Goal: Task Accomplishment & Management: Complete application form

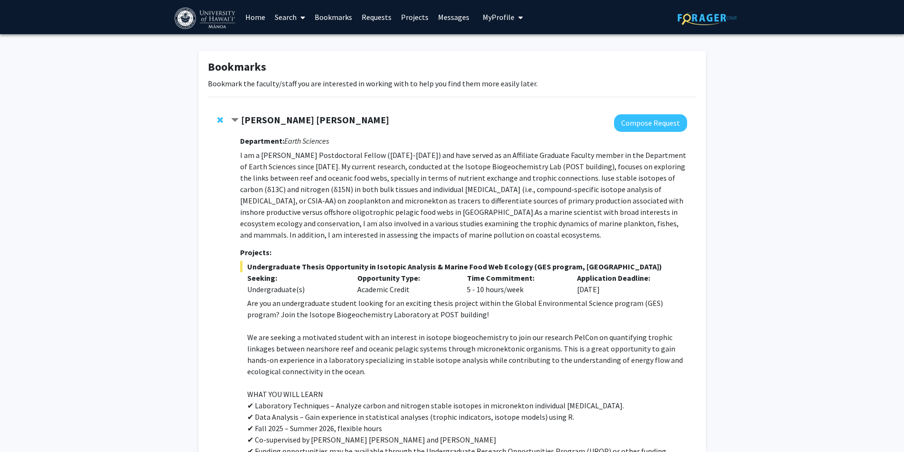
click at [221, 117] on span "Remove Rita Garcia Seoane from bookmarks" at bounding box center [220, 120] width 6 height 8
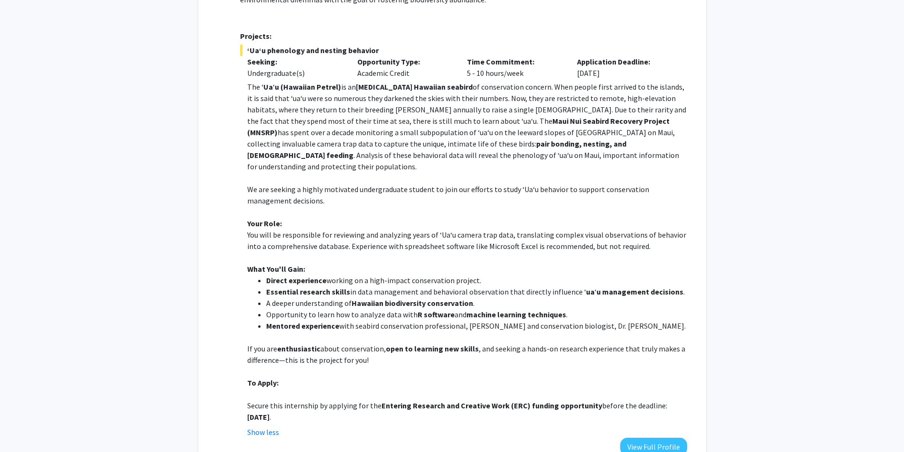
scroll to position [237, 0]
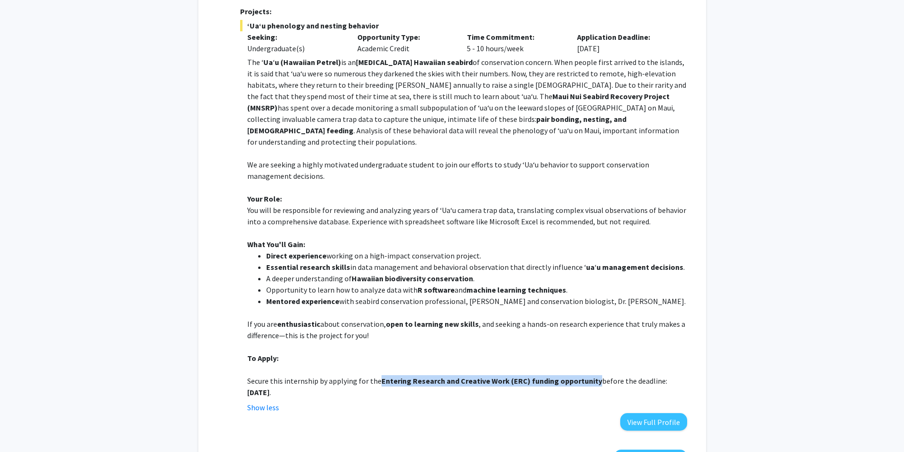
drag, startPoint x: 379, startPoint y: 360, endPoint x: 590, endPoint y: 353, distance: 211.6
click at [591, 375] on p "Secure this internship by applying for the Entering Research and Creative Work …" at bounding box center [466, 386] width 439 height 23
copy strong "Entering Research and Creative Work (ERC) funding opportunity"
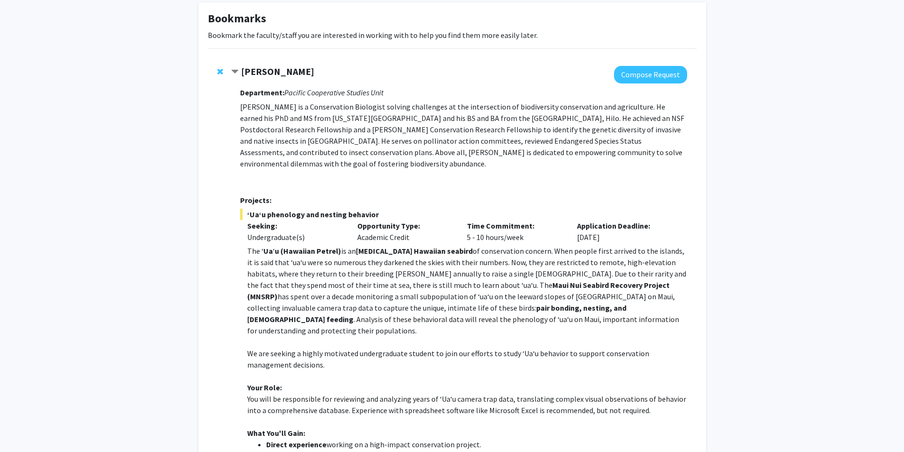
scroll to position [47, 0]
drag, startPoint x: 241, startPoint y: 72, endPoint x: 303, endPoint y: 72, distance: 61.2
click at [303, 72] on strong "[PERSON_NAME]" at bounding box center [277, 72] width 73 height 12
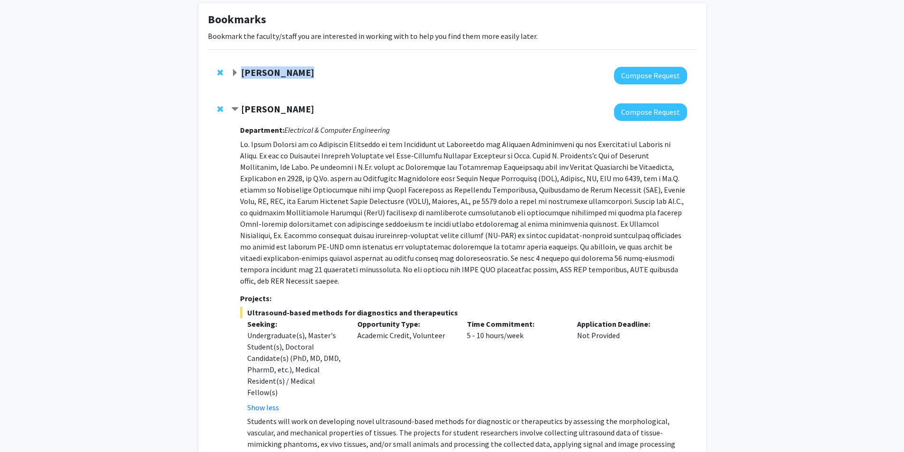
copy strong "[PERSON_NAME]"
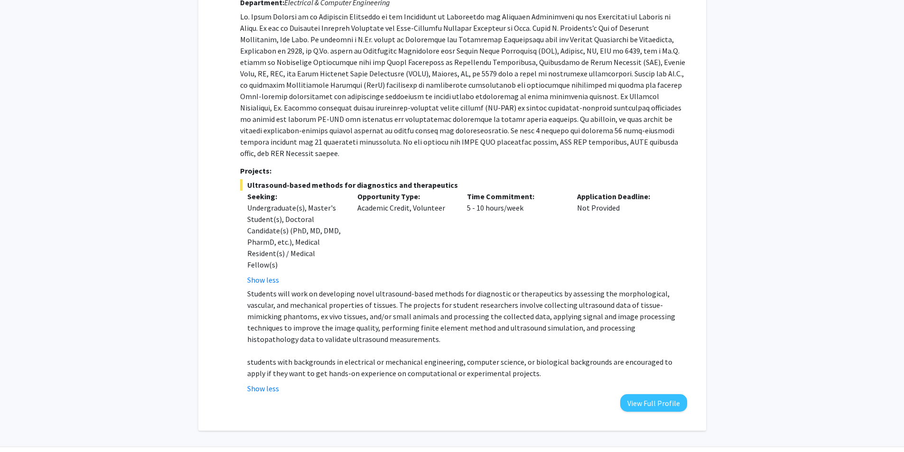
scroll to position [192, 0]
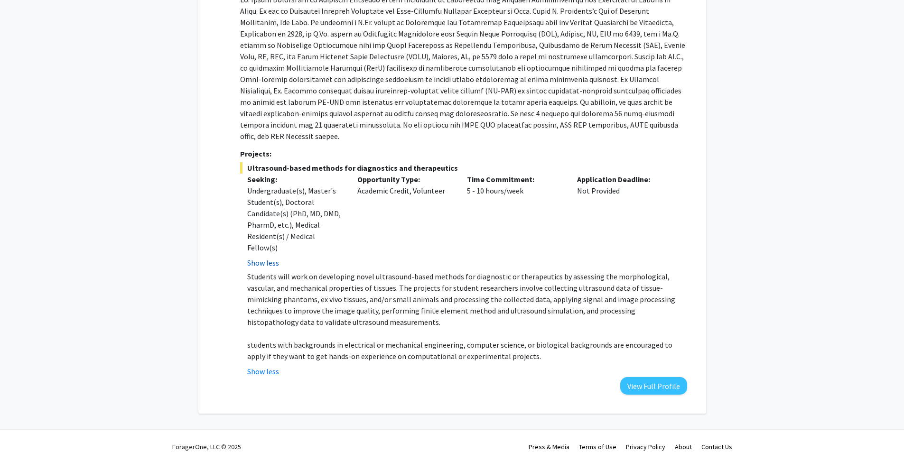
click at [262, 257] on button "Show less" at bounding box center [263, 262] width 32 height 11
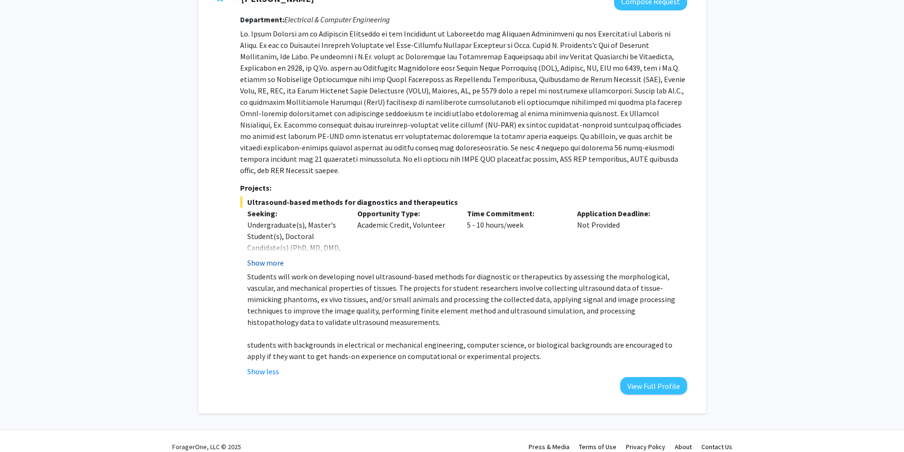
click at [262, 257] on button "Show more" at bounding box center [265, 262] width 37 height 11
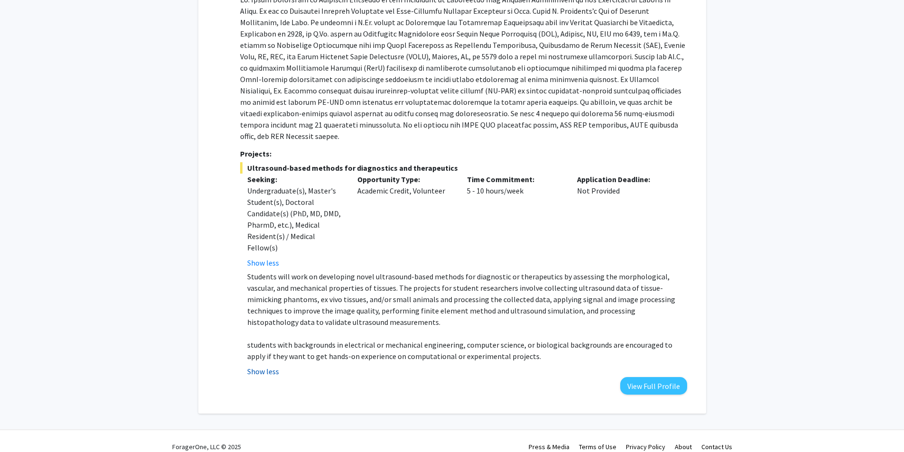
click at [256, 366] on button "Show less" at bounding box center [263, 371] width 32 height 11
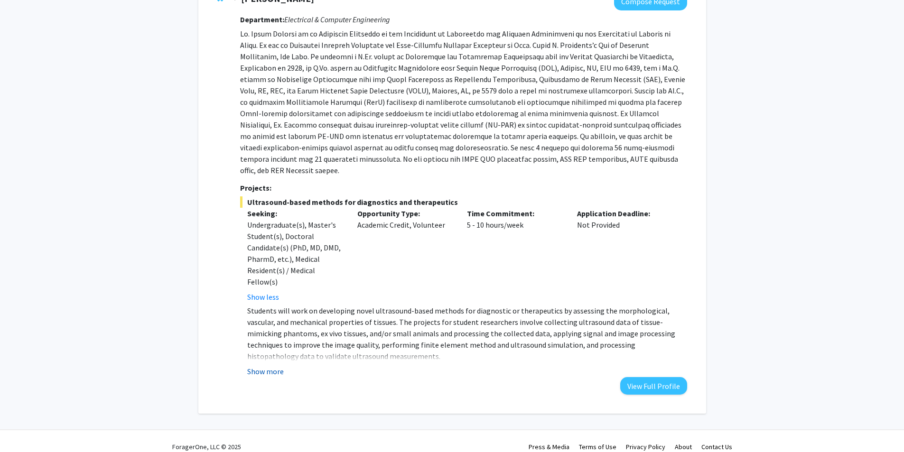
click at [256, 366] on button "Show more" at bounding box center [265, 371] width 37 height 11
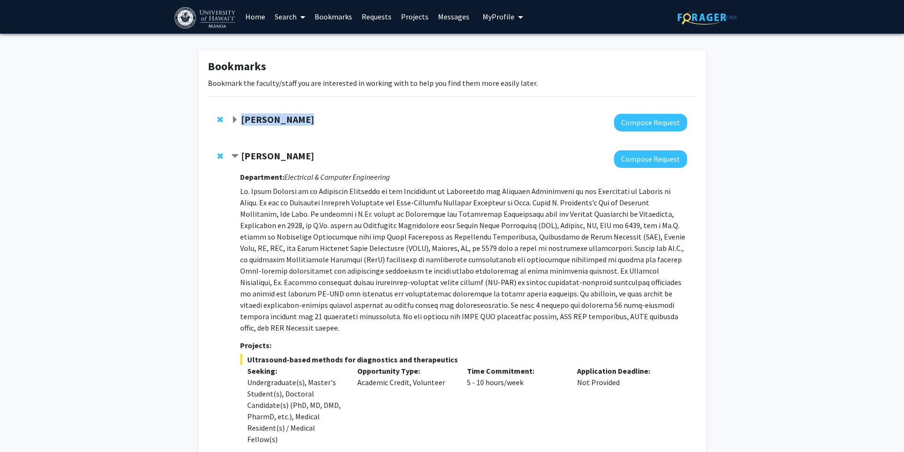
scroll to position [0, 0]
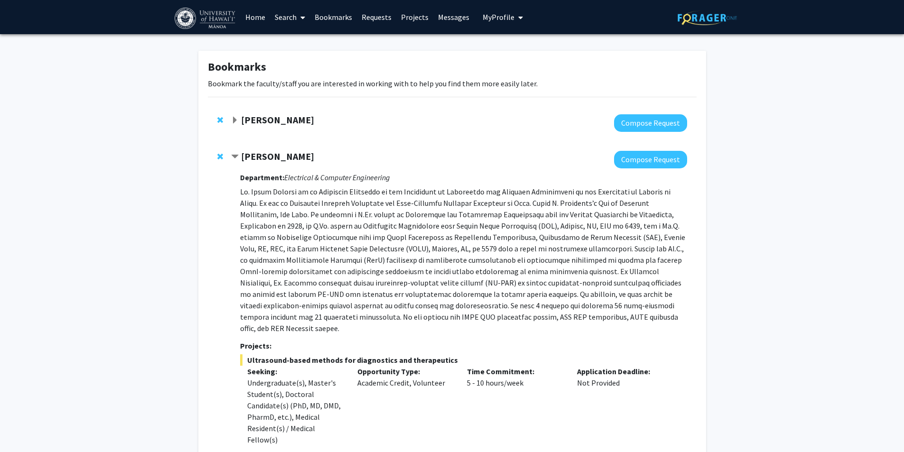
click at [235, 118] on span "Expand Jonathan Koch Bookmark" at bounding box center [235, 121] width 8 height 8
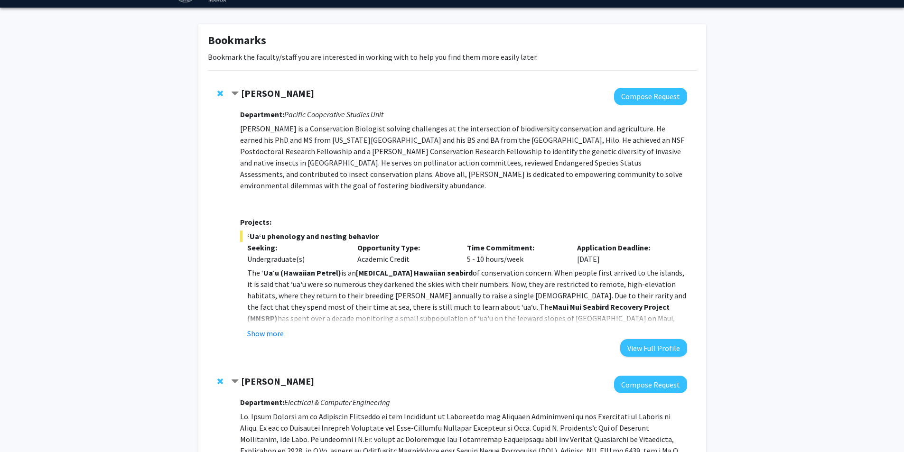
scroll to position [47, 0]
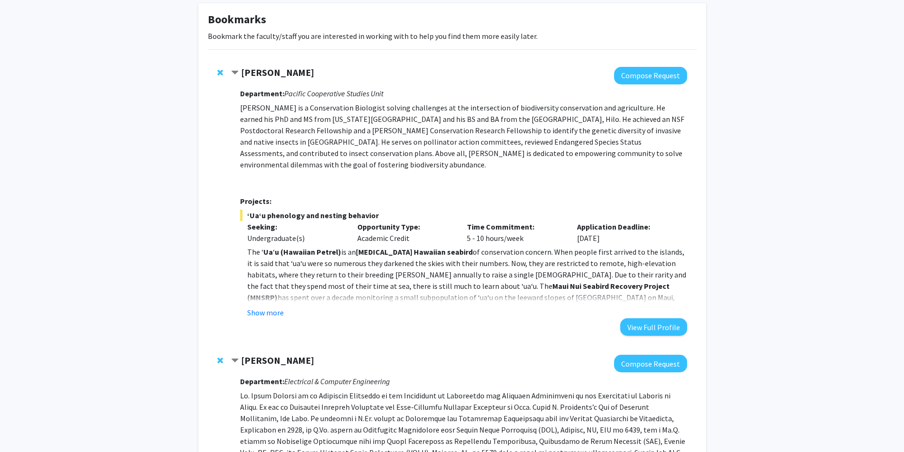
click at [250, 308] on div "Department: Pacific Cooperative Studies Unit [PERSON_NAME] is a Conservation Bi…" at bounding box center [463, 209] width 446 height 251
click at [255, 307] on button "Show more" at bounding box center [265, 312] width 37 height 11
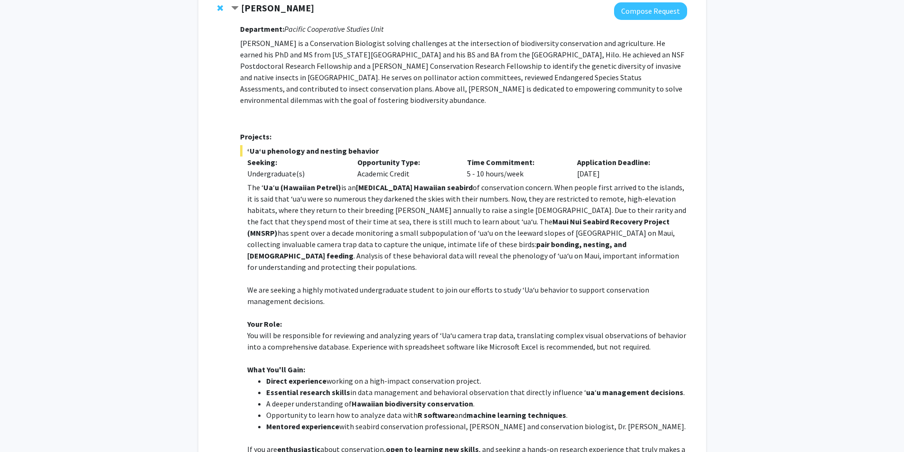
scroll to position [0, 0]
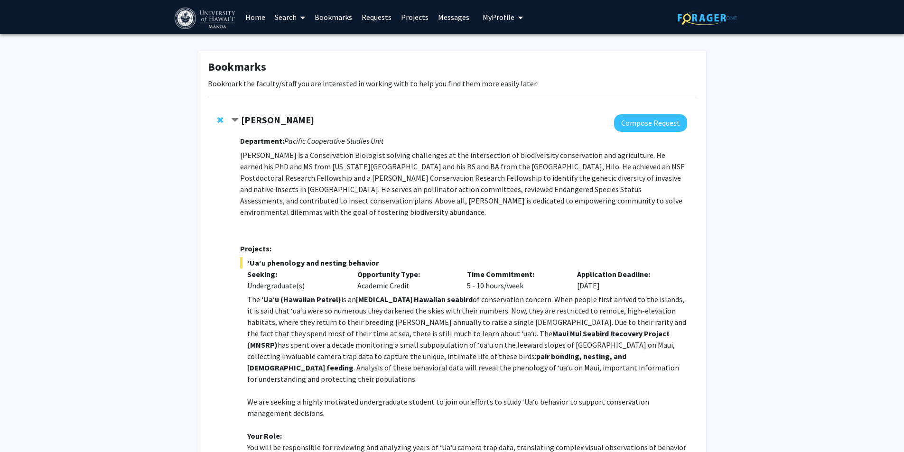
click at [221, 119] on span "Remove Jonathan Koch from bookmarks" at bounding box center [220, 120] width 6 height 8
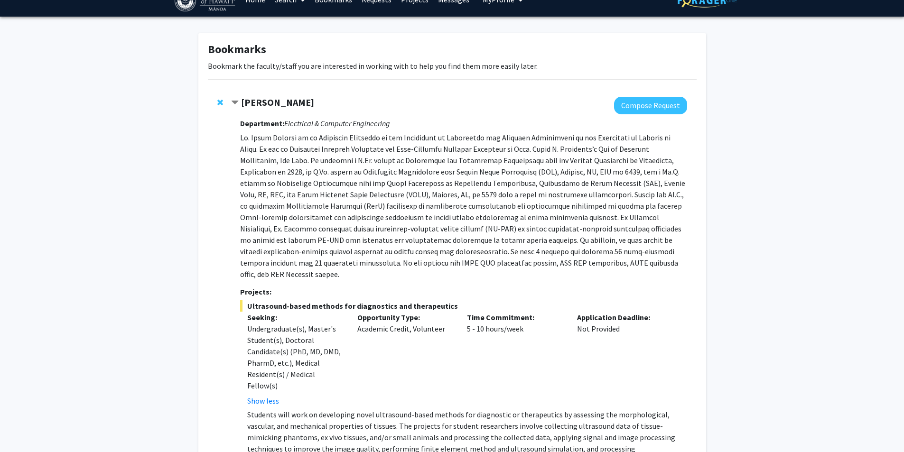
scroll to position [13, 0]
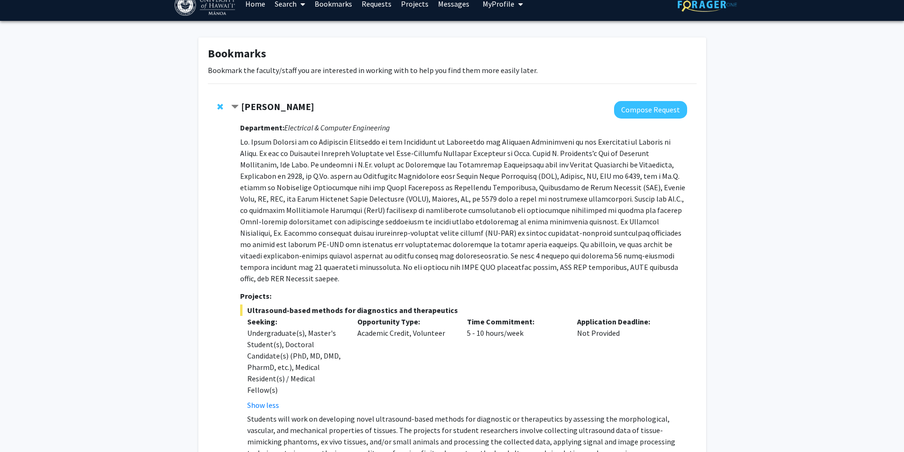
click at [270, 111] on strong "[PERSON_NAME]" at bounding box center [277, 107] width 73 height 12
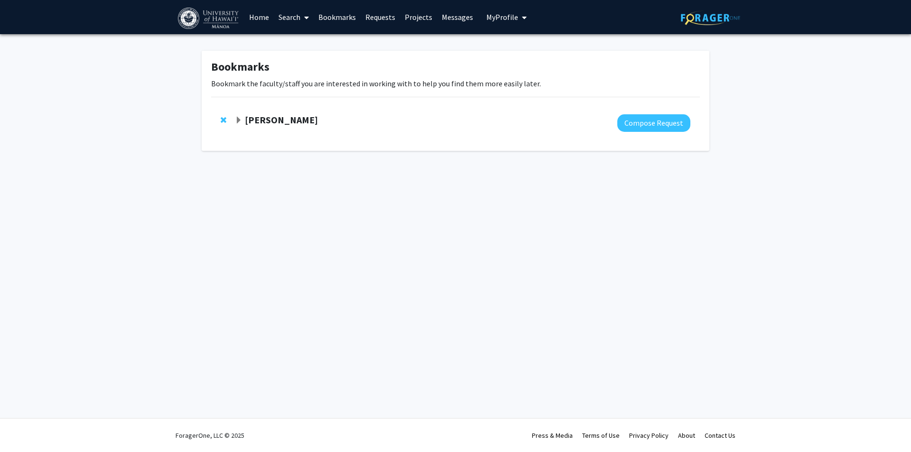
click at [265, 127] on div at bounding box center [462, 123] width 455 height 18
click at [265, 126] on div "[PERSON_NAME]" at bounding box center [337, 120] width 205 height 12
click at [280, 123] on strong "[PERSON_NAME]" at bounding box center [281, 120] width 73 height 12
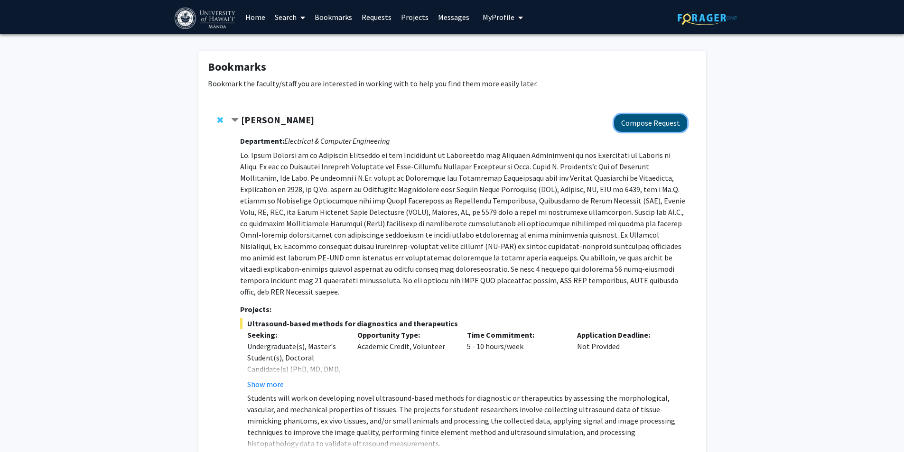
click at [675, 120] on button "Compose Request" at bounding box center [650, 123] width 73 height 18
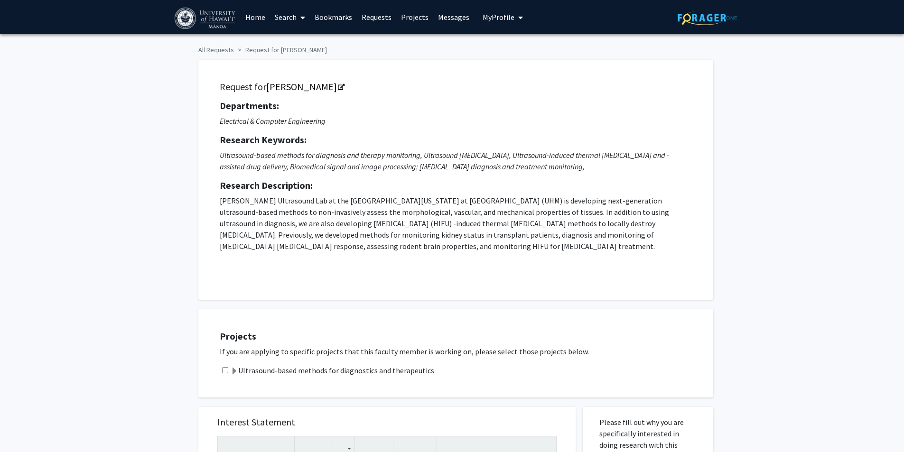
click at [289, 16] on link "Search" at bounding box center [290, 16] width 40 height 33
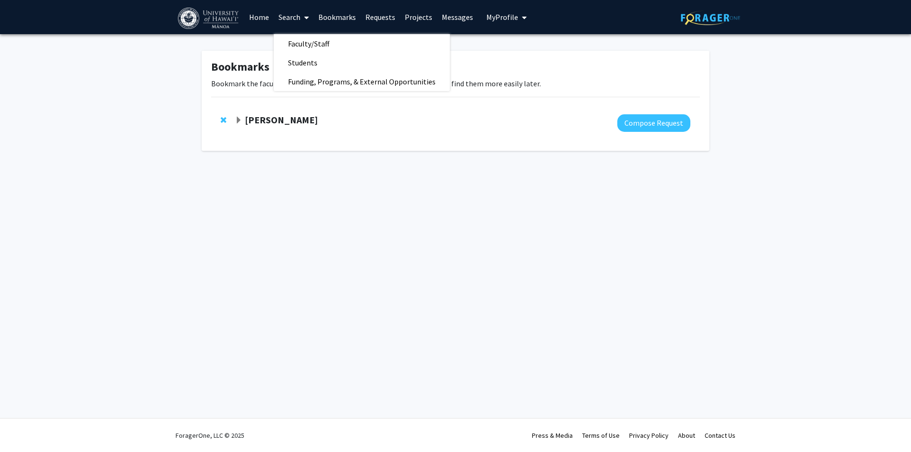
click at [277, 115] on strong "[PERSON_NAME]" at bounding box center [281, 120] width 73 height 12
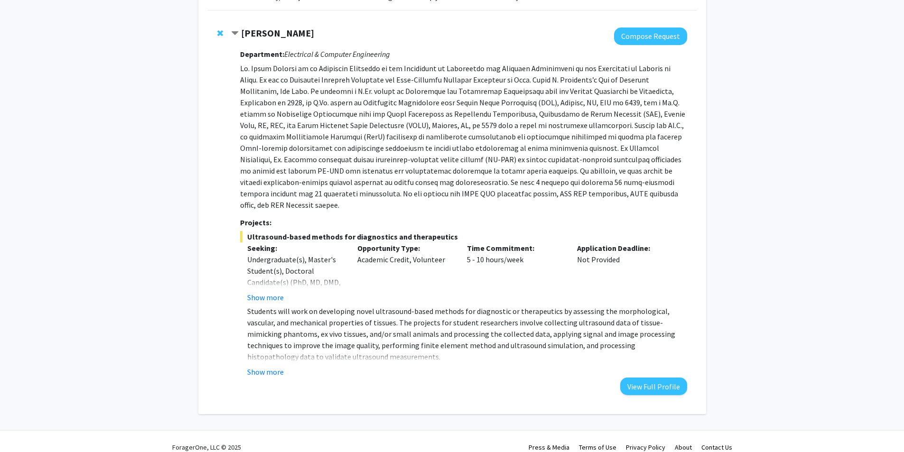
scroll to position [87, 0]
click at [274, 291] on button "Show more" at bounding box center [265, 296] width 37 height 11
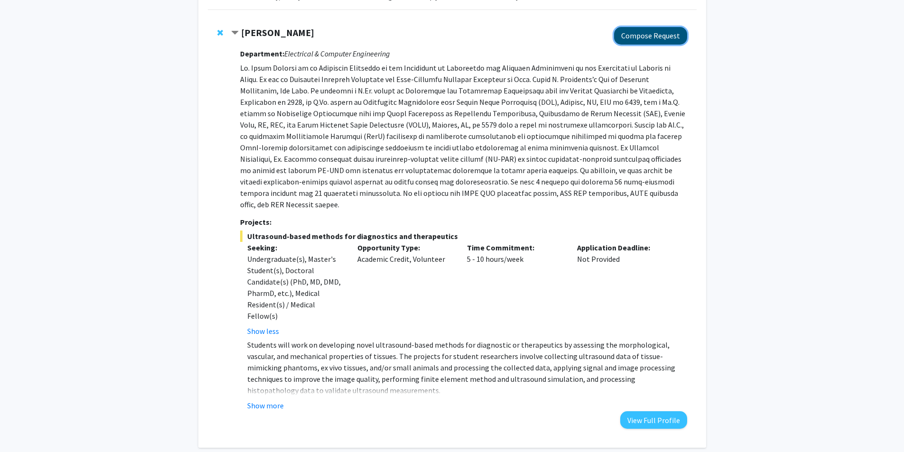
click at [655, 42] on button "Compose Request" at bounding box center [650, 36] width 73 height 18
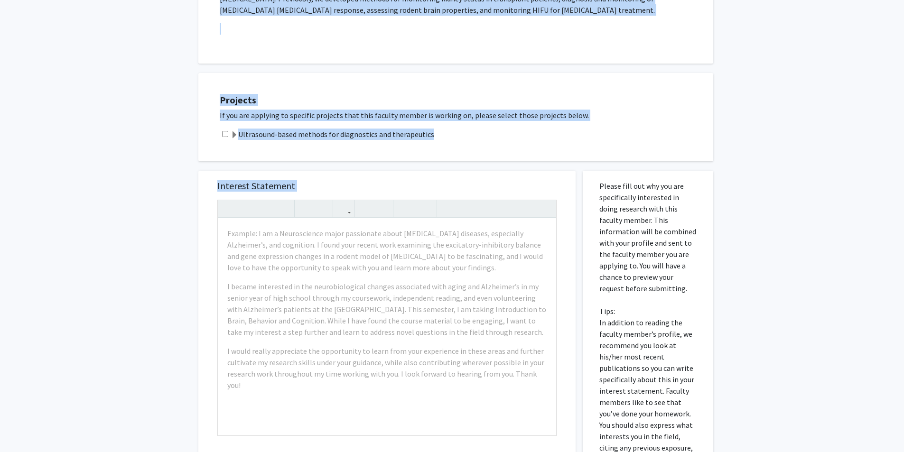
scroll to position [237, 0]
drag, startPoint x: 217, startPoint y: 106, endPoint x: 350, endPoint y: 187, distance: 155.2
click at [350, 187] on div "All Requests Request for [PERSON_NAME] Request for [PERSON_NAME] Departments: E…" at bounding box center [452, 204] width 522 height 801
copy div "Departments: Electrical & Computer Engineering Research Keywords: Ultrasound-ba…"
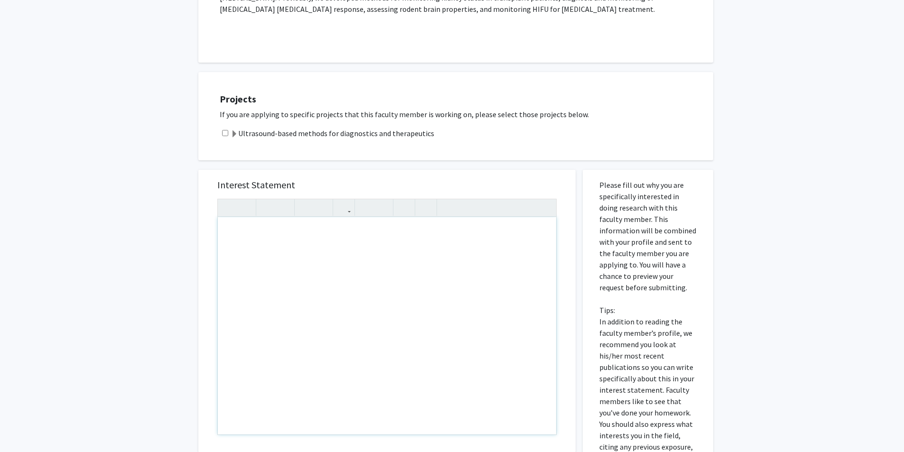
click at [381, 294] on div "Note to users with screen readers: Please press Alt+0 or Option+0 to deactivate…" at bounding box center [387, 325] width 338 height 217
paste div "Note to users with screen readers: Please press Alt+0 or Option+0 to deactivate…"
type textarea "<l>I do sitametcon ad elitsed Do. Eiusmod’t inc utlabor et dol magna aliquaenim…"
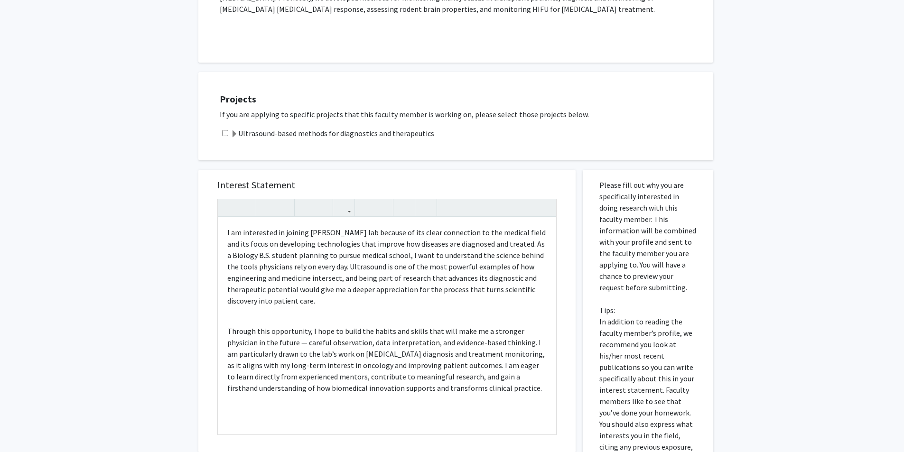
click at [223, 133] on input "checkbox" at bounding box center [225, 133] width 6 height 6
checkbox input "true"
click at [255, 289] on p "I am interested in joining [PERSON_NAME] lab because of its clear connection to…" at bounding box center [386, 267] width 319 height 80
click at [269, 329] on p "Through this opportunity, I hope to build the habits and skills that will make …" at bounding box center [386, 359] width 319 height 68
click at [264, 326] on p "Through this opportunity, I hope to build the habits and skills that will make …" at bounding box center [386, 359] width 319 height 68
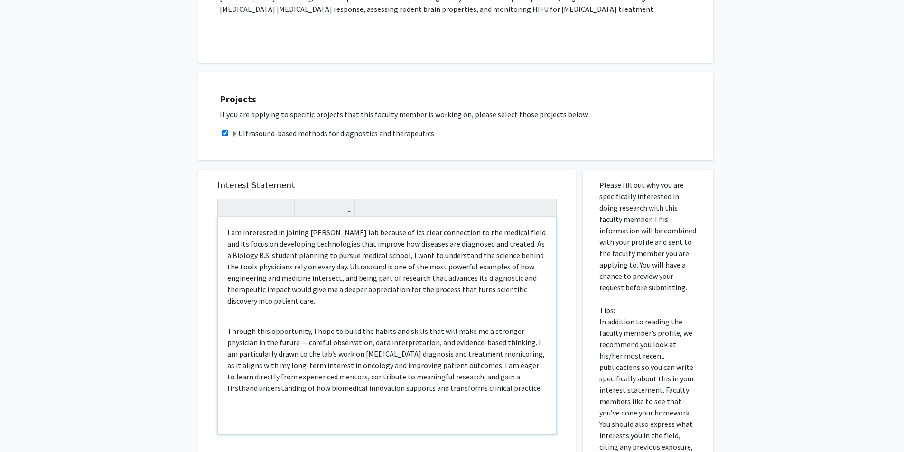
click at [261, 320] on div "I am interested in joining [PERSON_NAME] lab because of its clear connection to…" at bounding box center [387, 325] width 338 height 217
click at [275, 341] on p "Through this opportunity, I hope to build the habits and skills that will make …" at bounding box center [386, 359] width 319 height 68
drag, startPoint x: 264, startPoint y: 345, endPoint x: 495, endPoint y: 343, distance: 231.0
click at [495, 343] on p "Through this opportunity, I hope to build the habits and skills that will make …" at bounding box center [386, 359] width 319 height 68
click at [325, 335] on p "Through this opportunity, I hope to build the habits and skills that will make …" at bounding box center [386, 359] width 319 height 68
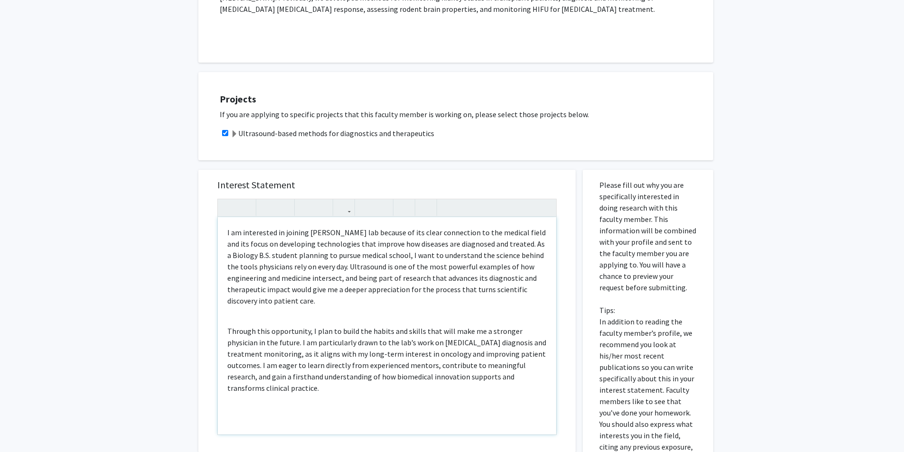
click at [375, 237] on p "I am interested in joining [PERSON_NAME] lab because of its clear connection to…" at bounding box center [386, 267] width 319 height 80
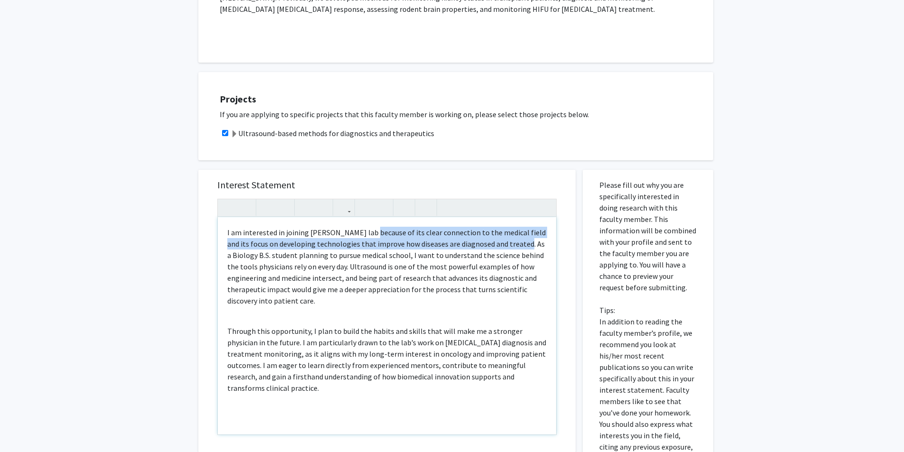
type textarea "<l>I do sitametcon ad elitsed Do. Eiusmod’t inc utl et dol magna aliquaenim ad …"
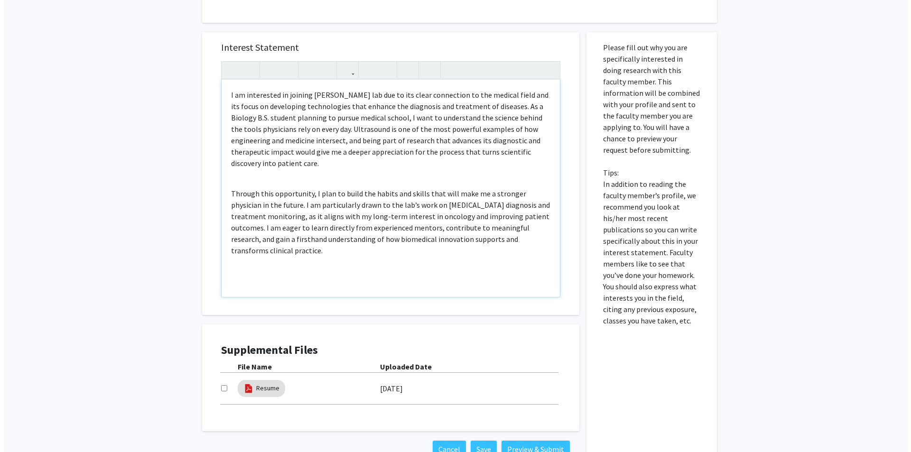
scroll to position [427, 0]
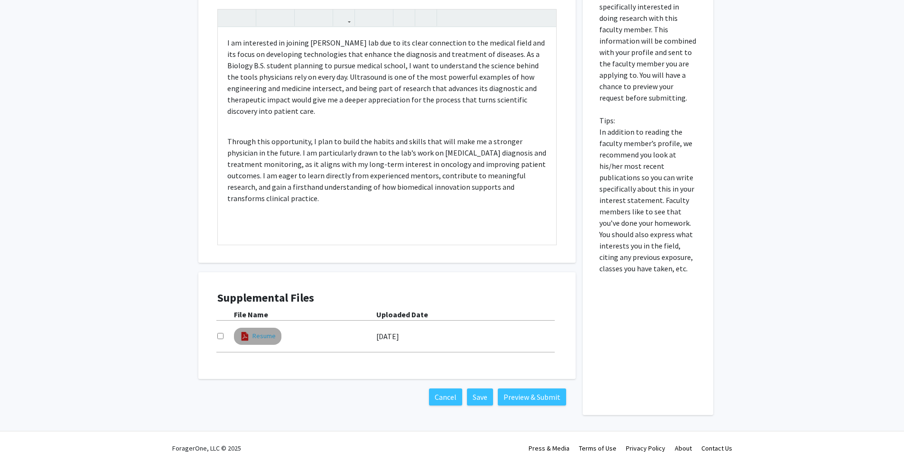
click at [260, 341] on link "Resume" at bounding box center [263, 336] width 23 height 10
select select "custom"
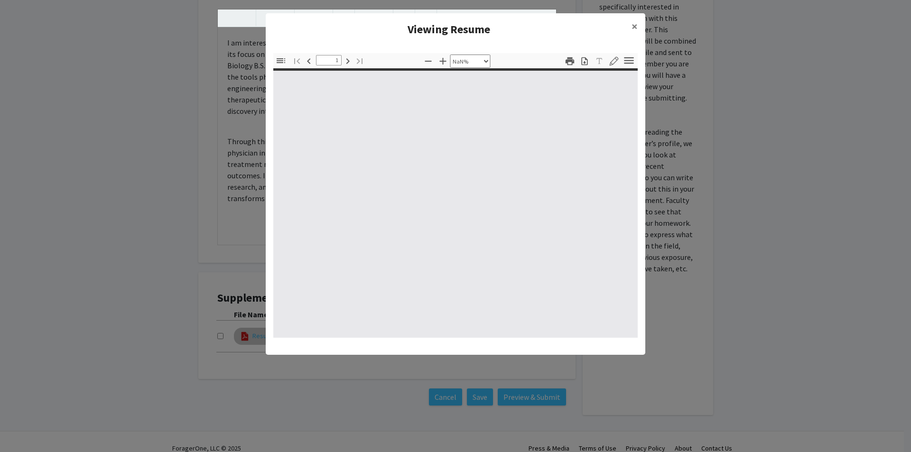
type input "0"
select select "custom"
type input "1"
select select "auto"
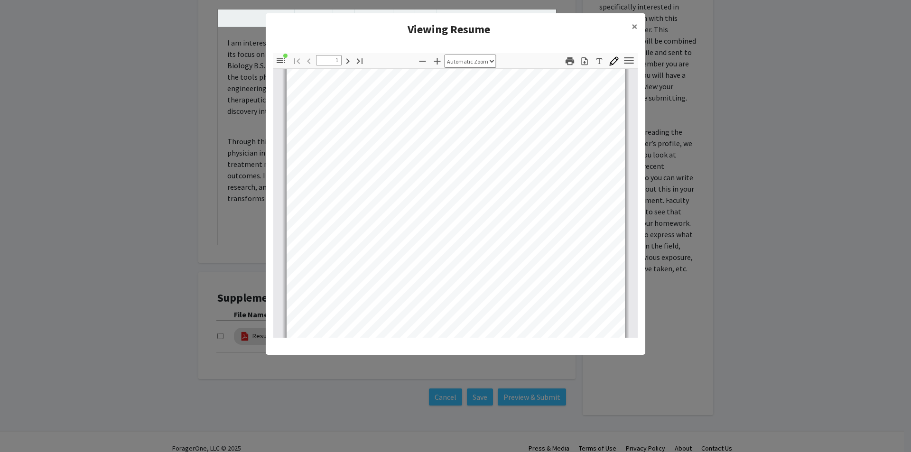
scroll to position [190, 0]
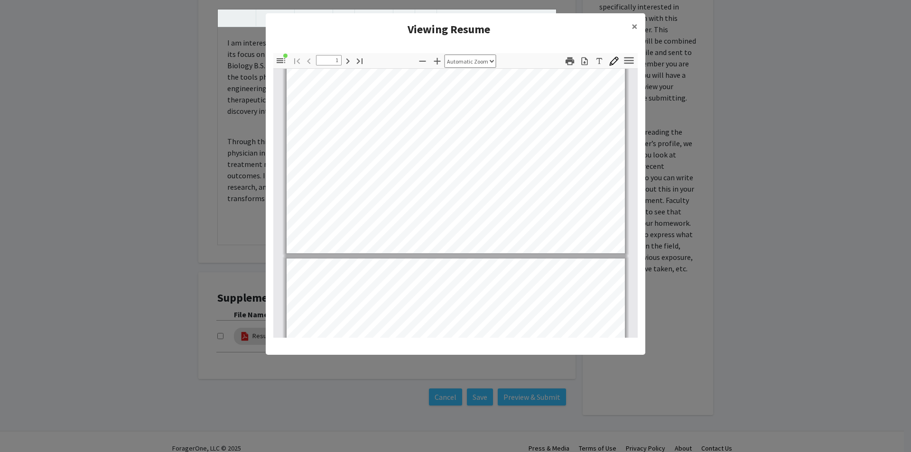
type input "2"
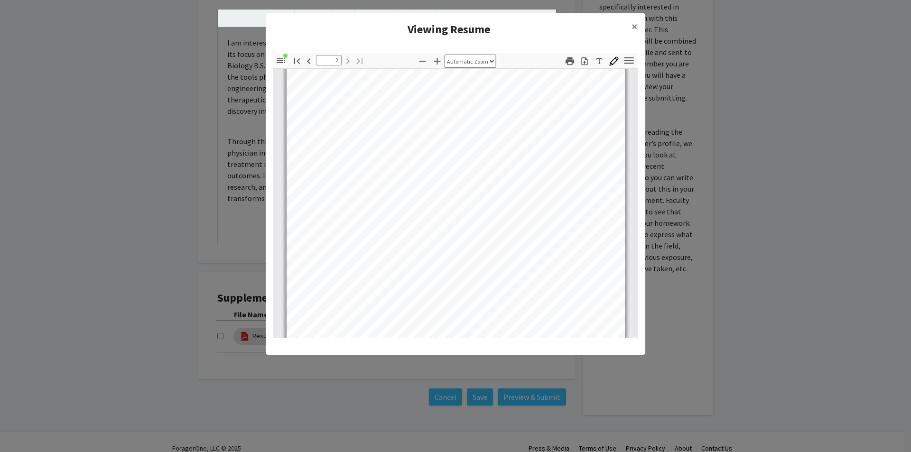
scroll to position [620, 0]
click at [634, 21] on span "×" at bounding box center [634, 26] width 6 height 15
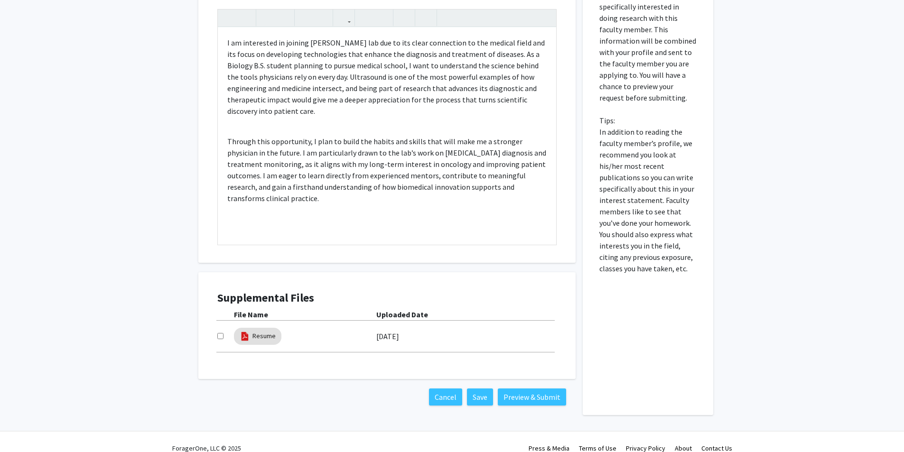
click at [219, 334] on input "checkbox" at bounding box center [220, 336] width 6 height 6
checkbox input "true"
click at [529, 402] on button "Preview & Submit" at bounding box center [532, 396] width 68 height 17
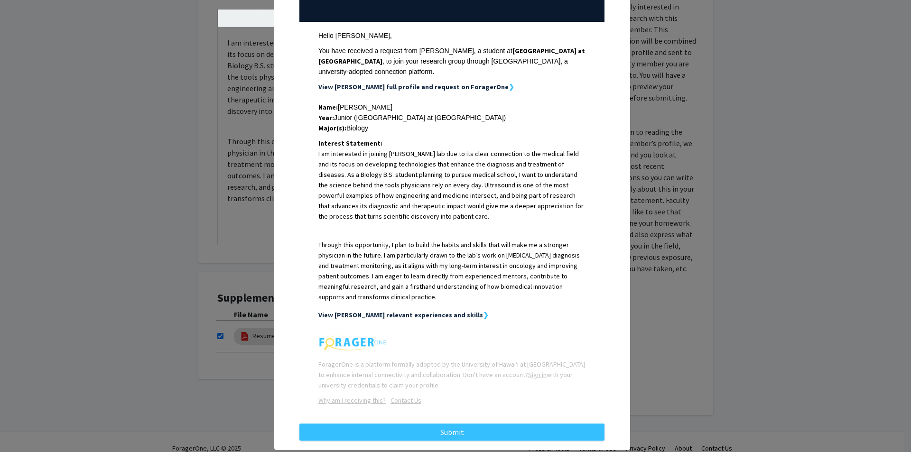
scroll to position [142, 0]
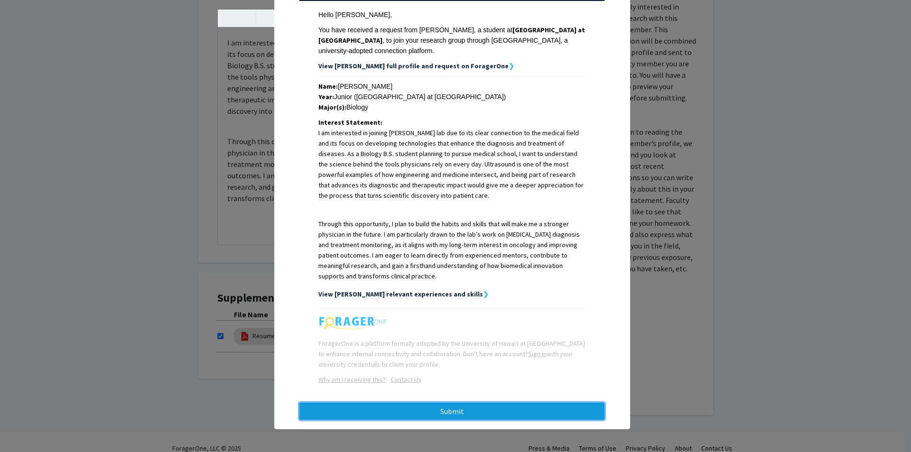
click at [412, 417] on button "Submit" at bounding box center [451, 411] width 305 height 17
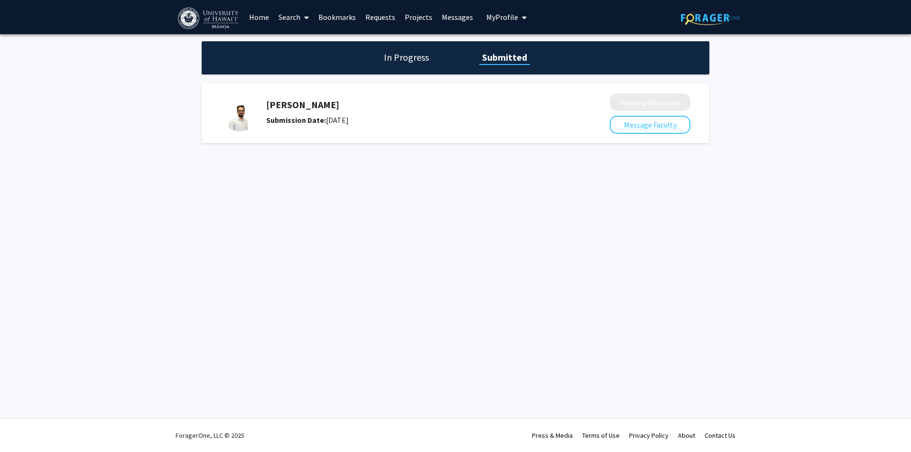
click at [303, 14] on span at bounding box center [304, 17] width 9 height 33
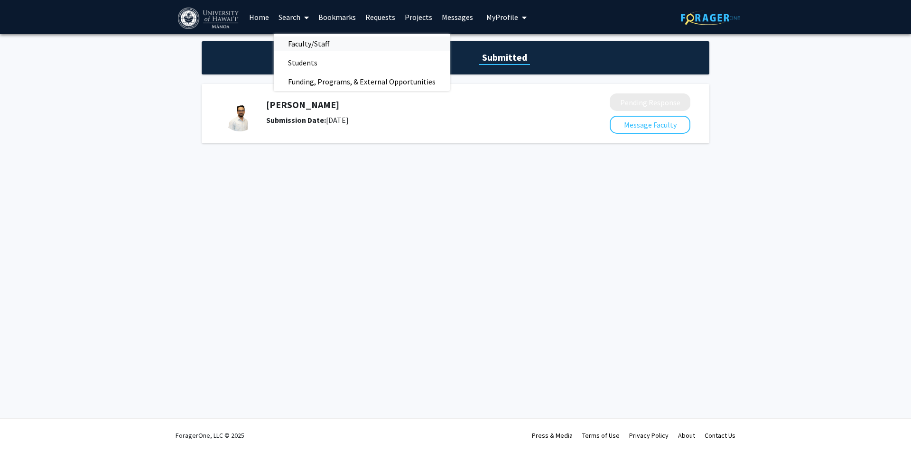
click at [315, 44] on span "Faculty/Staff" at bounding box center [309, 43] width 70 height 19
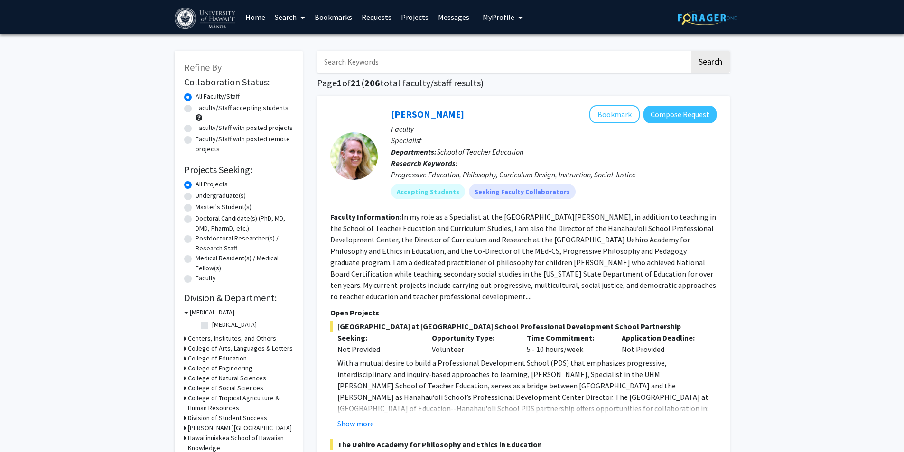
click at [248, 106] on label "Faculty/Staff accepting students" at bounding box center [241, 108] width 93 height 10
click at [202, 106] on input "Faculty/Staff accepting students" at bounding box center [198, 106] width 6 height 6
radio input "true"
click at [218, 198] on label "Undergraduate(s)" at bounding box center [220, 196] width 50 height 10
click at [202, 197] on input "Undergraduate(s)" at bounding box center [198, 194] width 6 height 6
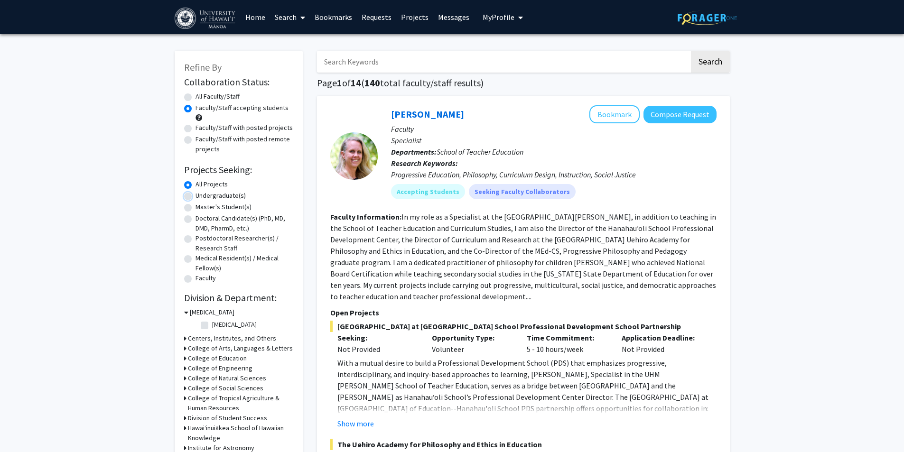
radio input "true"
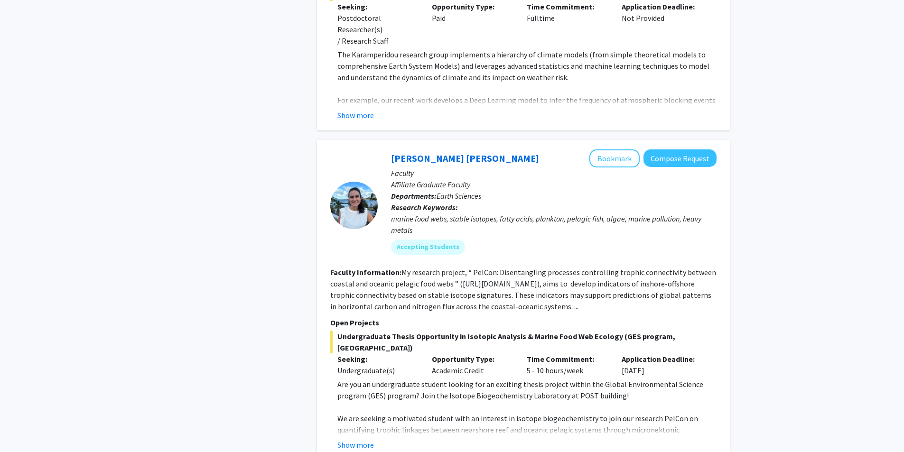
scroll to position [1518, 0]
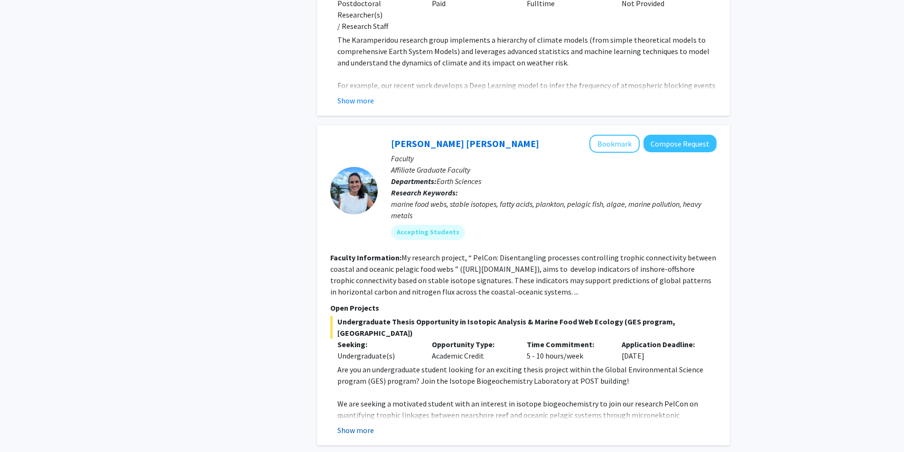
click at [350, 424] on button "Show more" at bounding box center [355, 429] width 37 height 11
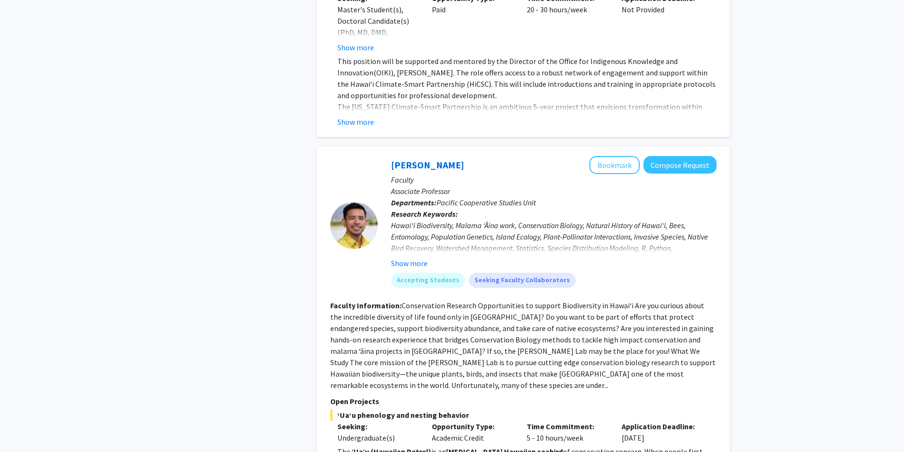
scroll to position [4126, 0]
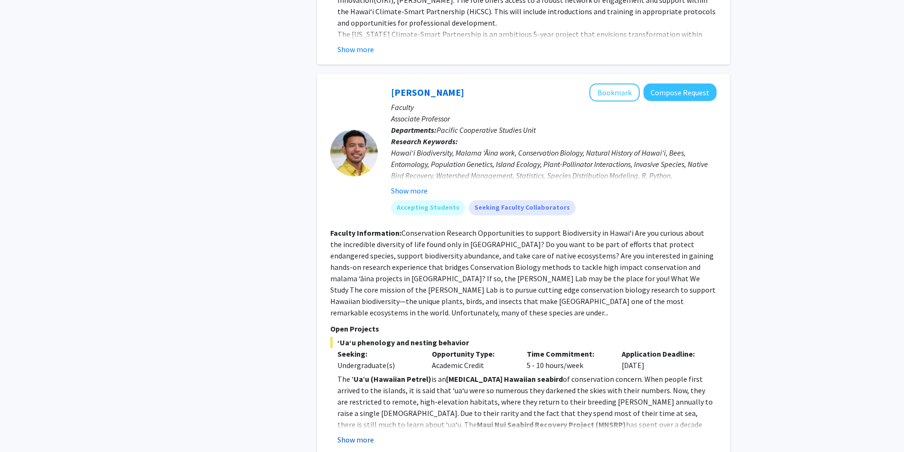
click at [360, 434] on button "Show more" at bounding box center [355, 439] width 37 height 11
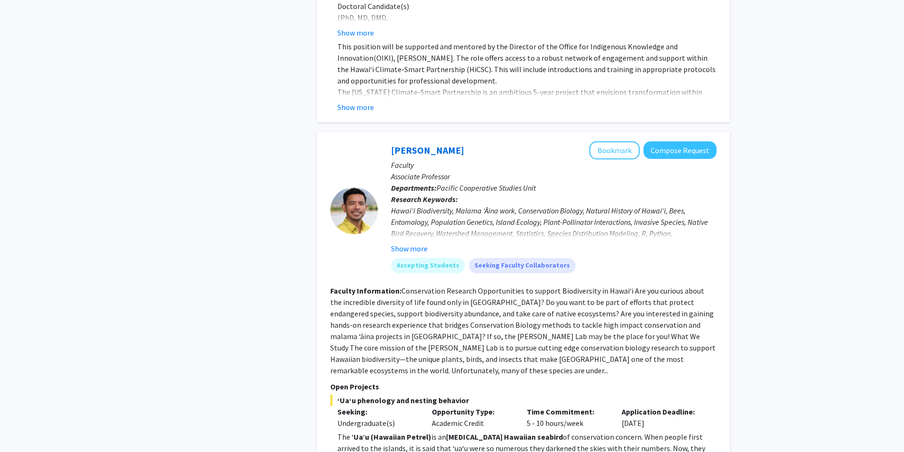
scroll to position [4031, 0]
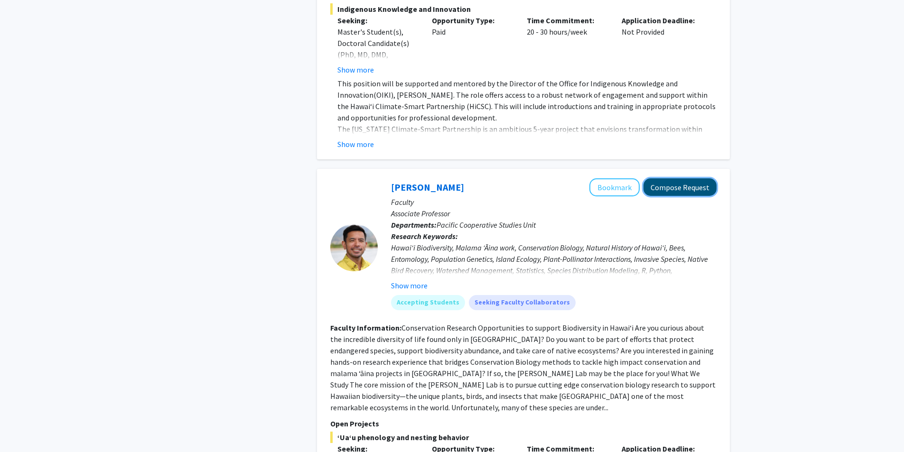
click at [681, 178] on button "Compose Request" at bounding box center [679, 187] width 73 height 18
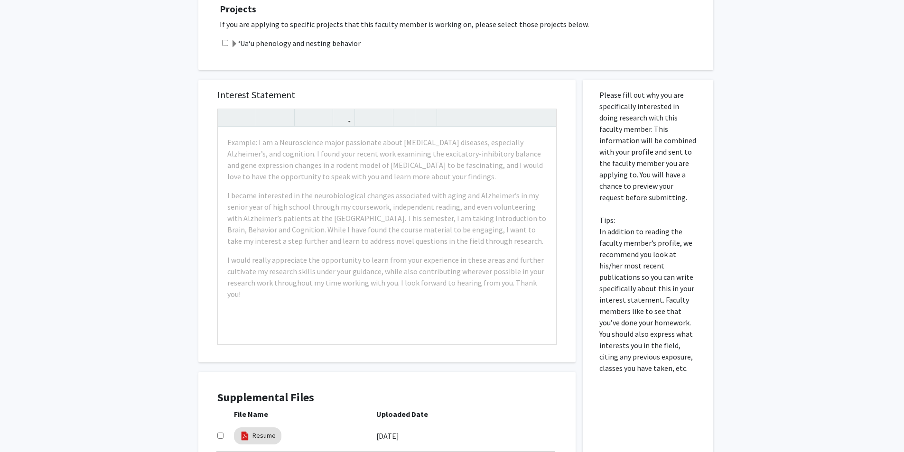
scroll to position [996, 0]
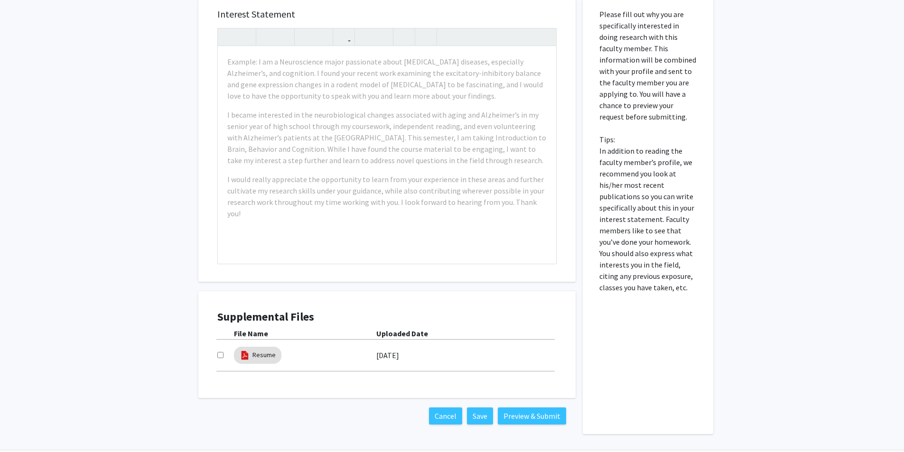
click at [220, 350] on div at bounding box center [225, 355] width 17 height 11
drag, startPoint x: 220, startPoint y: 332, endPoint x: 226, endPoint y: 320, distance: 14.0
click at [220, 352] on input "checkbox" at bounding box center [220, 355] width 6 height 6
checkbox input "true"
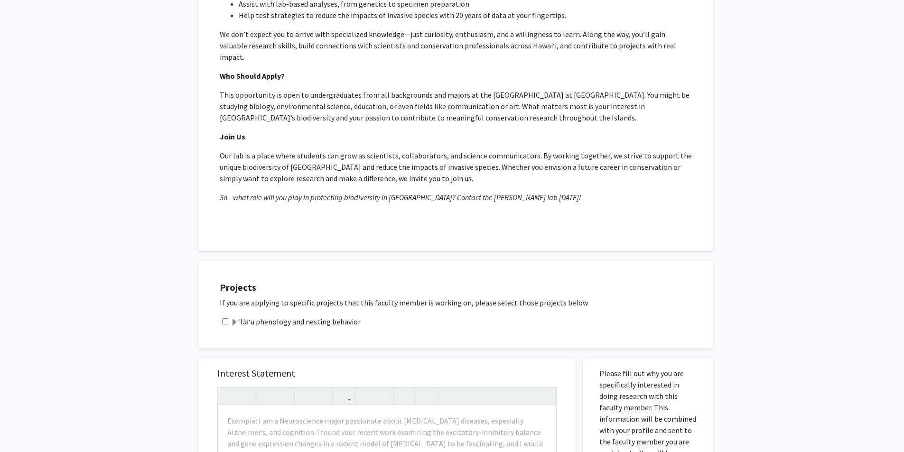
scroll to position [664, 0]
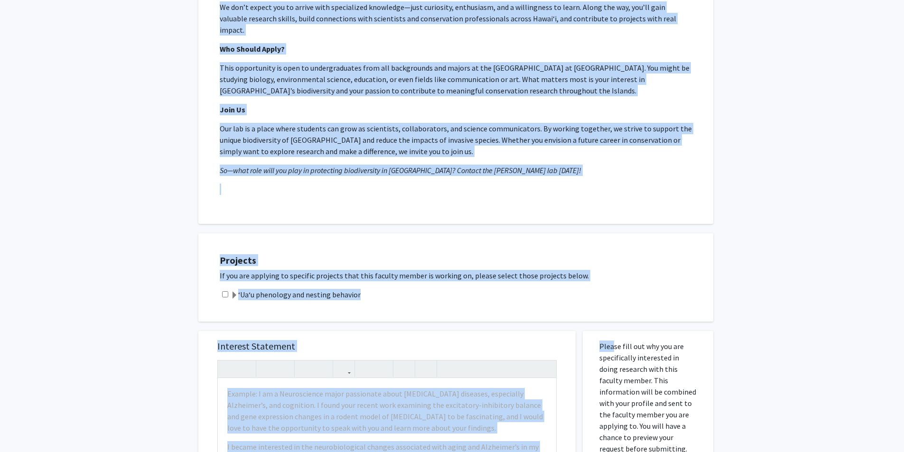
drag, startPoint x: 218, startPoint y: 106, endPoint x: 609, endPoint y: 312, distance: 442.8
click at [609, 312] on div "All Requests Request for [PERSON_NAME] Request for [PERSON_NAME] Departments: P…" at bounding box center [452, 71] width 522 height 1389
copy div "Loremipsumd: Sitamet Consectetur Adipisc Elit Seddoeiu Temporin: Utlabor Etdolo…"
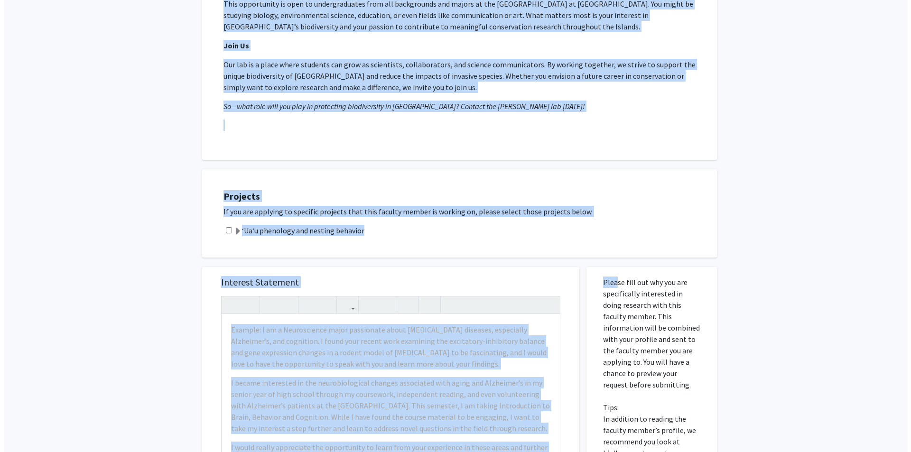
scroll to position [949, 0]
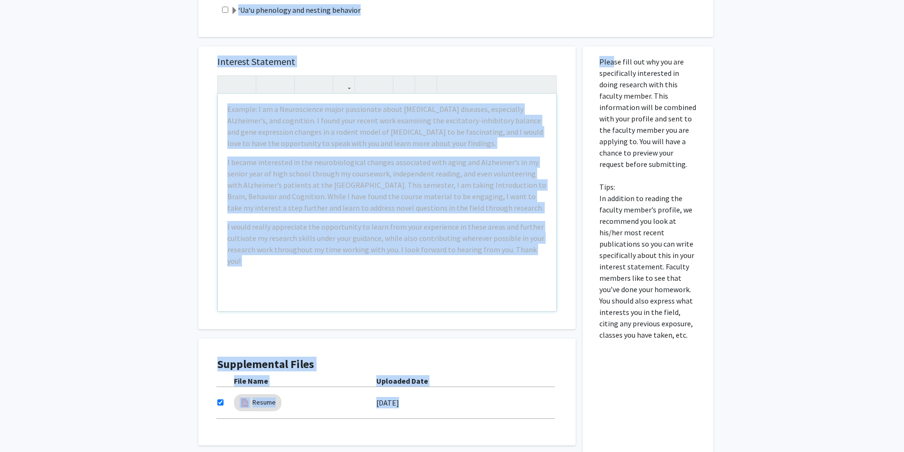
click at [369, 267] on div "Example: I am a Neuroscience major passionate about [MEDICAL_DATA] diseases, es…" at bounding box center [387, 202] width 338 height 217
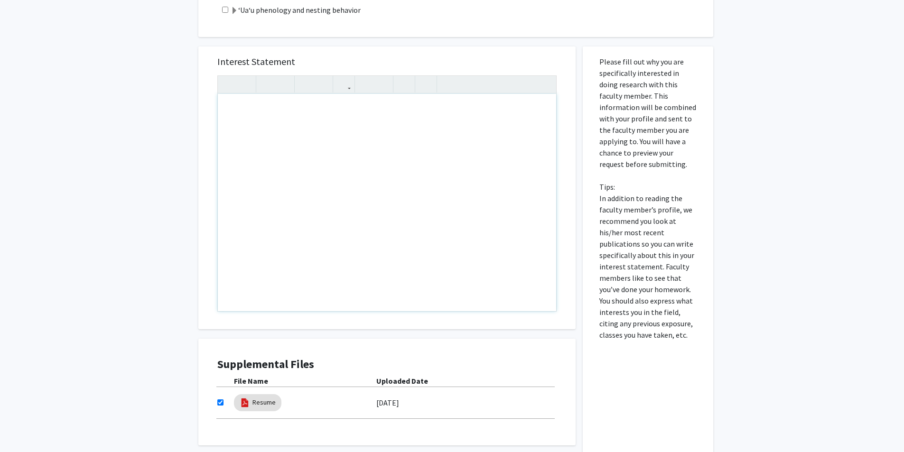
paste div "Note to users with screen readers: Please press Alt+0 or Option+0 to deactivate…"
type textarea "<l>I do sitametcon ad elitsed doe Temp Inc utlabor E dolo ma aliquaenim ad mini…"
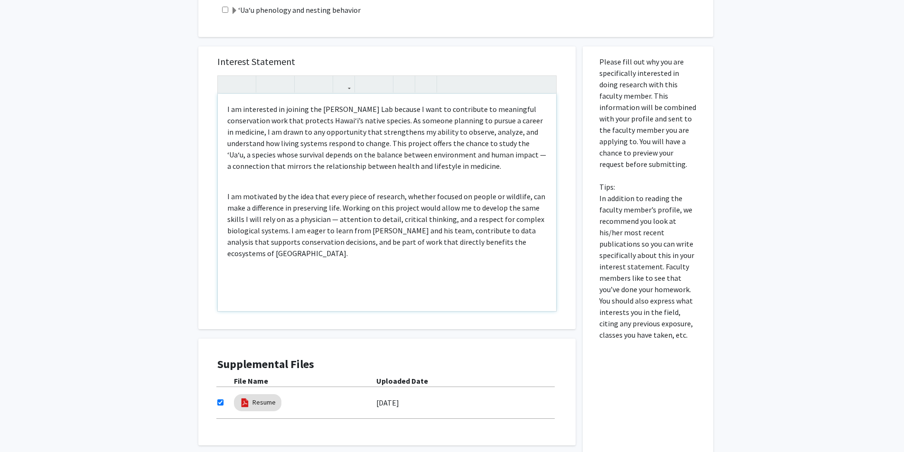
click at [281, 103] on p "I am interested in joining the [PERSON_NAME] Lab because I want to contribute t…" at bounding box center [386, 137] width 319 height 68
click at [468, 133] on p "I am interested in joining the [PERSON_NAME] Lab because I want to contribute t…" at bounding box center [386, 137] width 319 height 68
click at [461, 240] on div "I am interested in joining the [PERSON_NAME] Lab because I want to contribute t…" at bounding box center [387, 202] width 338 height 217
click at [337, 199] on p "I am motivated by the idea that every piece of research, whether focused on peo…" at bounding box center [386, 225] width 319 height 68
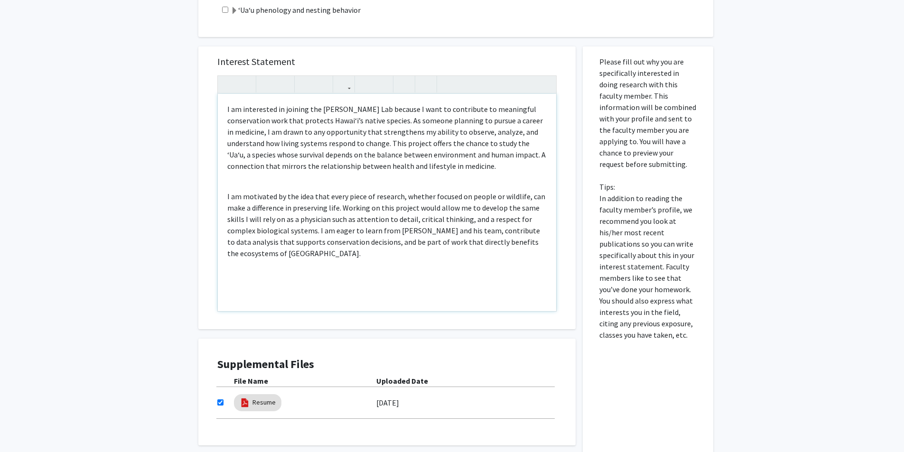
click at [338, 196] on p "I am motivated by the idea that every piece of research, whether focused on peo…" at bounding box center [386, 225] width 319 height 68
type textarea "<l>I do sitametcon ad elitsed doe Temp Inc utlabor E dolo ma aliquaenim ad mini…"
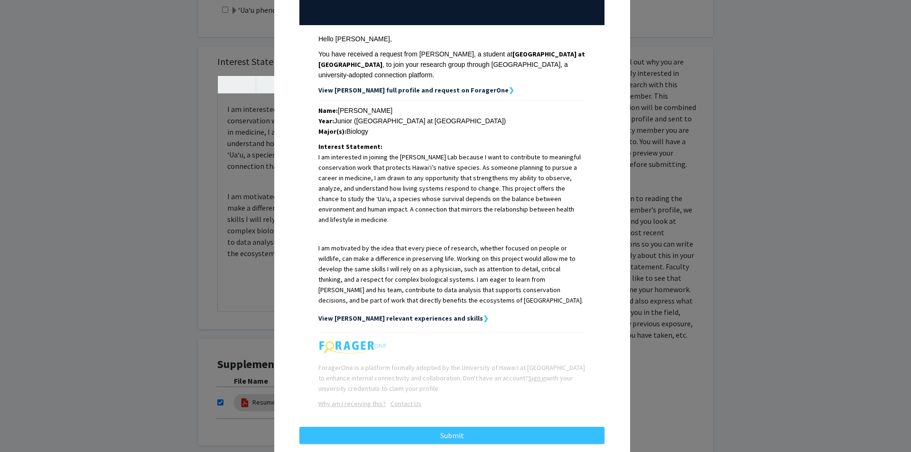
scroll to position [132, 0]
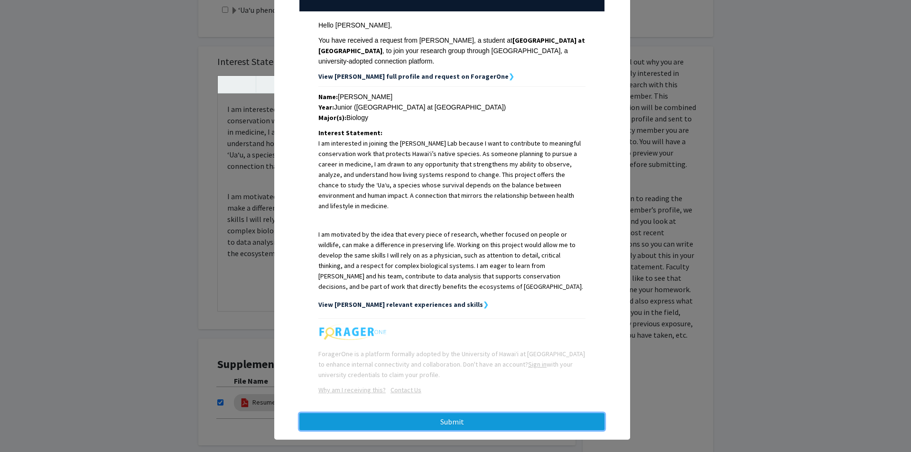
click at [433, 413] on button "Submit" at bounding box center [451, 421] width 305 height 17
